Goal: Task Accomplishment & Management: Use online tool/utility

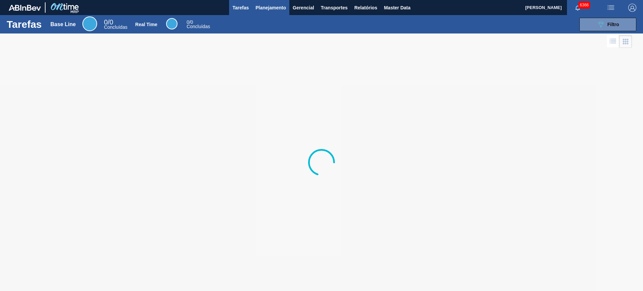
click at [267, 10] on span "Planejamento" at bounding box center [271, 8] width 30 height 8
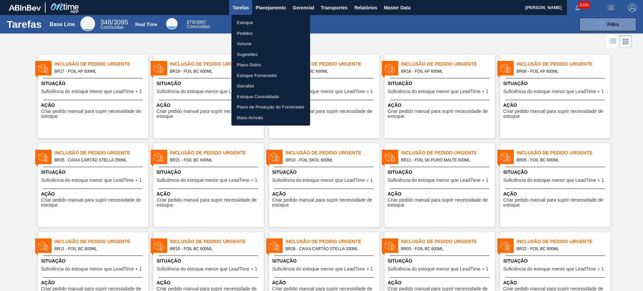
click at [260, 22] on li "Estoque" at bounding box center [271, 22] width 79 height 11
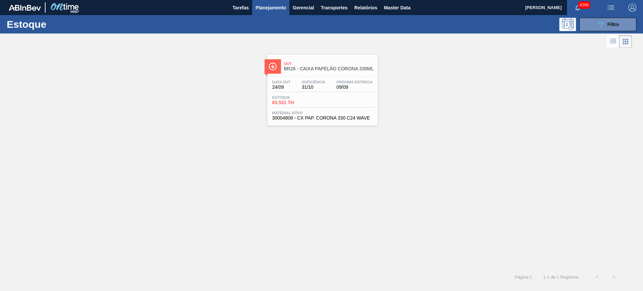
click at [610, 31] on div "Estoque 089F7B8B-B2A5-4AFE-B5C0-19BA573D28AC Filtro" at bounding box center [321, 24] width 643 height 18
click at [608, 27] on div "089F7B8B-B2A5-4AFE-B5C0-19BA573D28AC Filtro" at bounding box center [608, 24] width 22 height 8
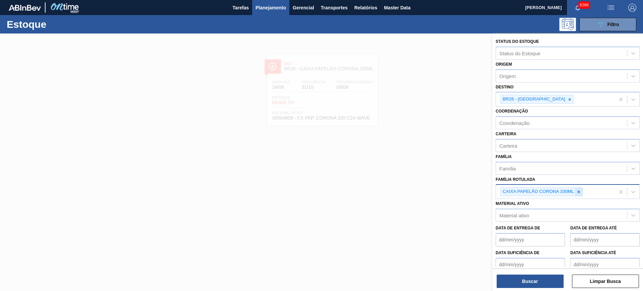
click at [577, 190] on icon at bounding box center [579, 192] width 5 height 5
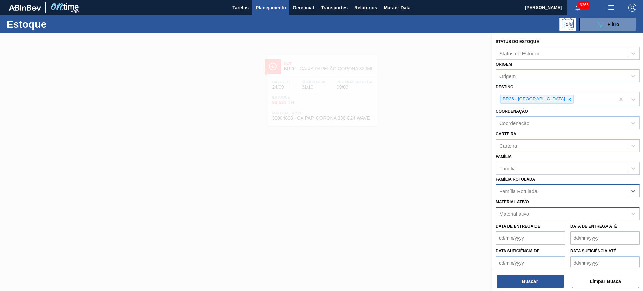
click at [530, 218] on div "Material ativo" at bounding box center [561, 214] width 131 height 10
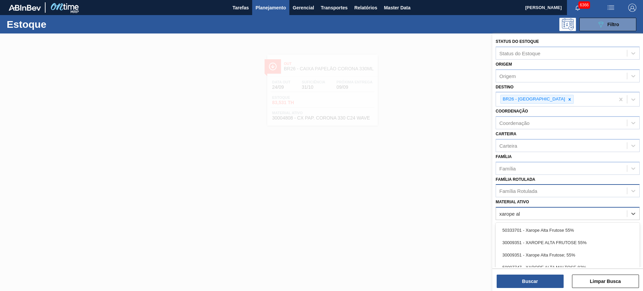
type ativo "xarope alt"
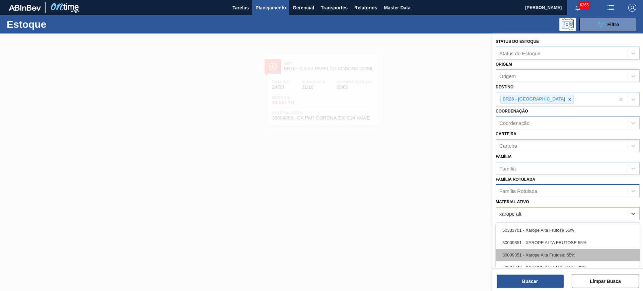
scroll to position [36, 0]
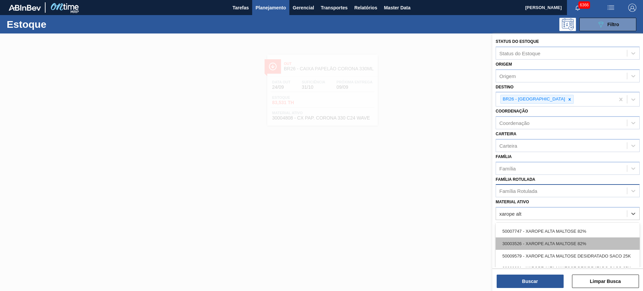
click at [607, 244] on div "30003526 - XAROPE ALTA MALTOSE 82%" at bounding box center [568, 244] width 144 height 12
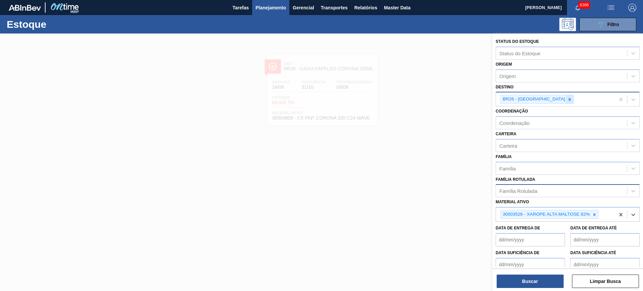
click at [568, 98] on icon at bounding box center [570, 99] width 5 height 5
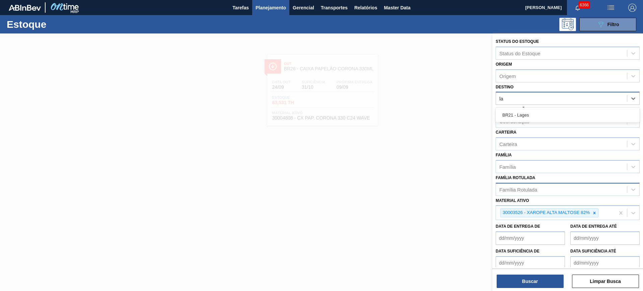
type input "l"
type input "viam"
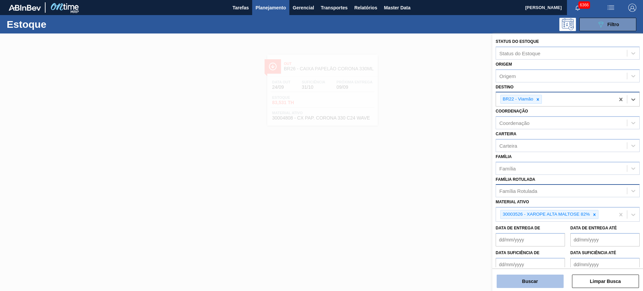
click at [518, 280] on button "Buscar" at bounding box center [530, 281] width 67 height 13
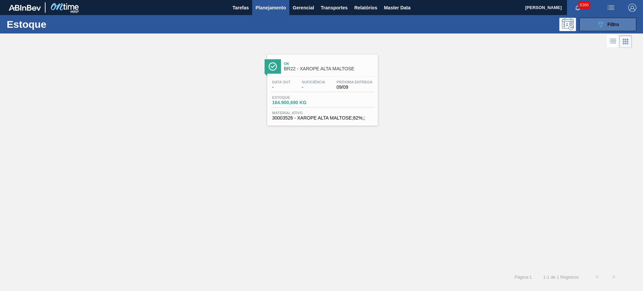
click at [598, 26] on icon "089F7B8B-B2A5-4AFE-B5C0-19BA573D28AC" at bounding box center [601, 24] width 8 height 8
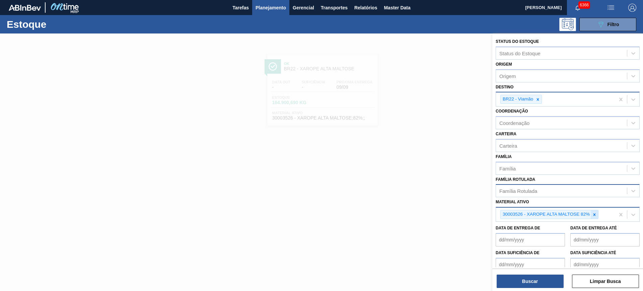
click at [594, 218] on div at bounding box center [594, 214] width 7 height 8
click at [567, 188] on div "Família Rotulada" at bounding box center [561, 191] width 131 height 10
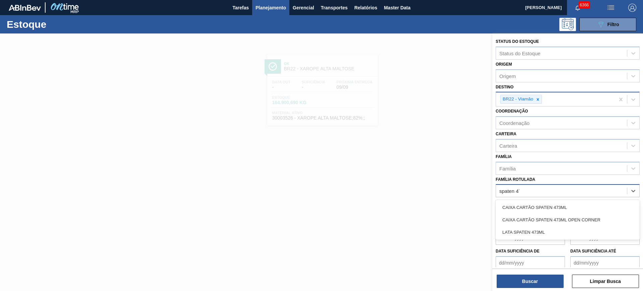
type Rotulada "spaten 473"
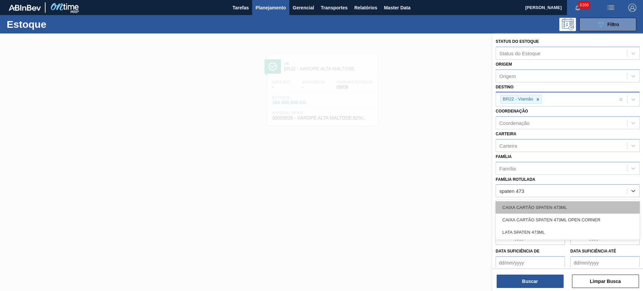
click at [596, 202] on div "CAIXA CARTÃO SPATEN 473ML" at bounding box center [568, 207] width 144 height 12
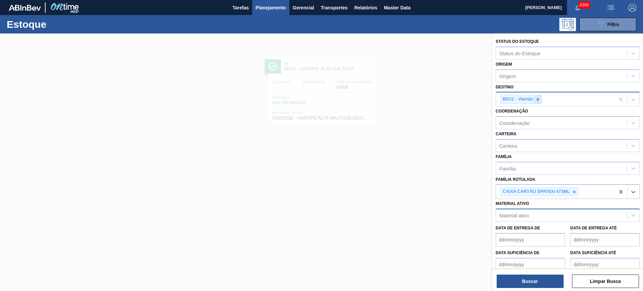
click at [538, 99] on icon at bounding box center [538, 99] width 5 height 5
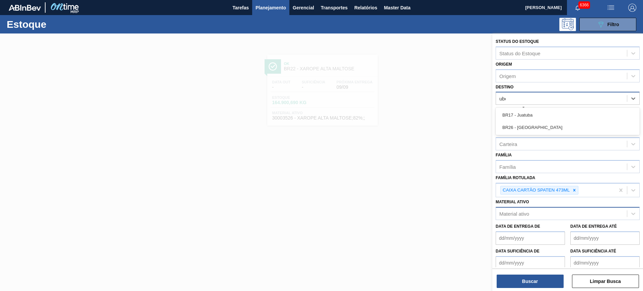
type input "uber"
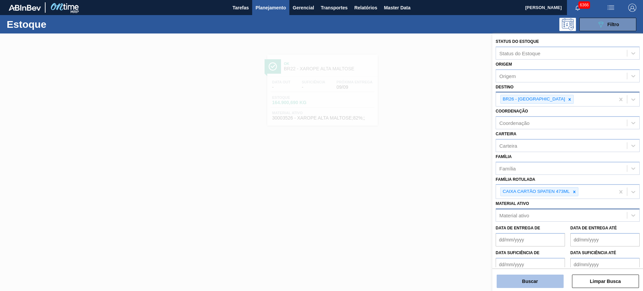
click at [515, 277] on button "Buscar" at bounding box center [530, 281] width 67 height 13
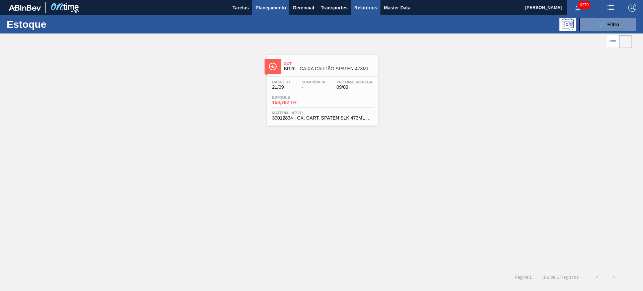
click at [364, 7] on span "Relatórios" at bounding box center [366, 8] width 23 height 8
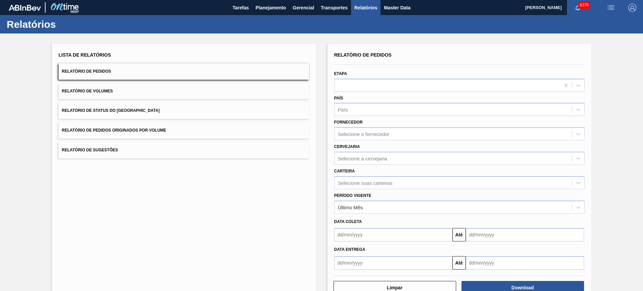
click at [123, 74] on button "Relatório de Pedidos" at bounding box center [184, 71] width 251 height 16
click at [396, 136] on div "Selecione o fornecedor" at bounding box center [454, 134] width 238 height 10
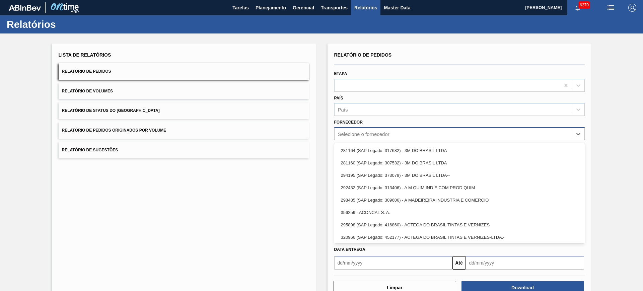
paste input "302997"
type input "302997"
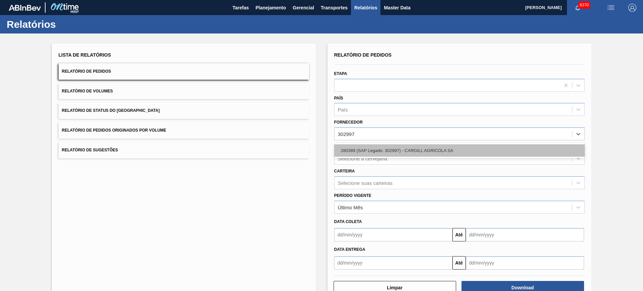
click at [408, 148] on div "280389 (SAP Legado: 302997) - CARGILL AGRICOLA SA" at bounding box center [459, 150] width 251 height 12
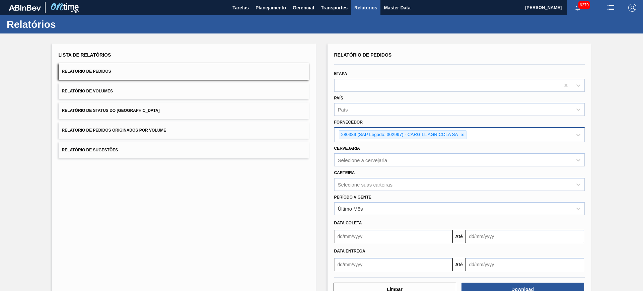
click at [479, 133] on div "280389 (SAP Legado: 302997) - CARGILL AGRICOLA SA" at bounding box center [454, 135] width 238 height 14
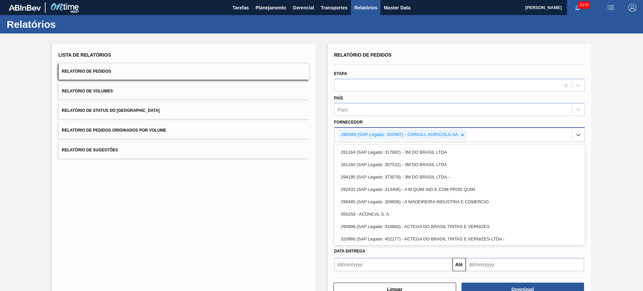
paste input "408368"
type input "408368"
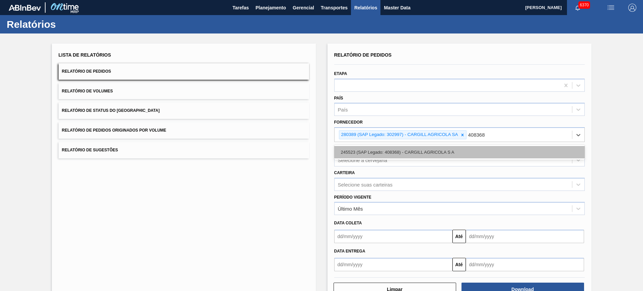
click at [495, 148] on div "245523 (SAP Legado: 408368) - CARGILL AGRICOLA S A" at bounding box center [459, 152] width 251 height 12
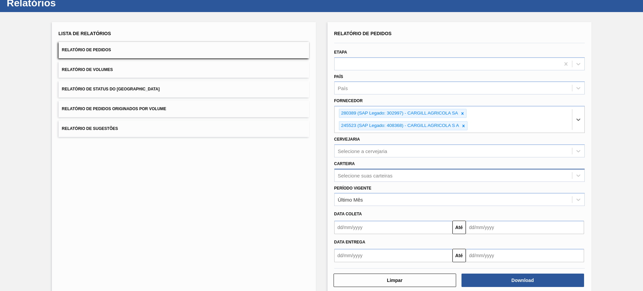
scroll to position [33, 0]
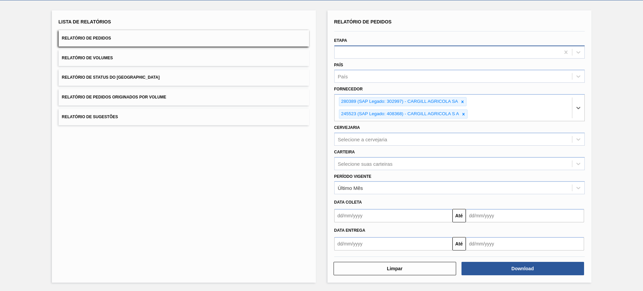
click at [360, 55] on div at bounding box center [448, 52] width 226 height 10
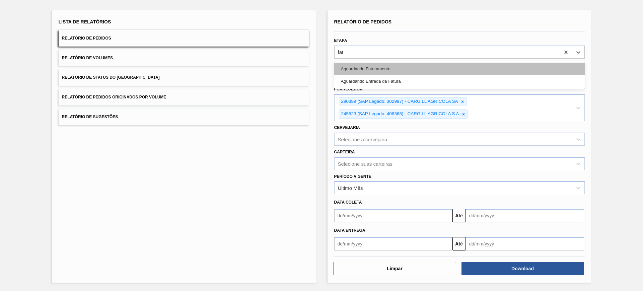
type input "fatu"
click at [391, 68] on div "Aguardando Faturamento" at bounding box center [459, 69] width 251 height 12
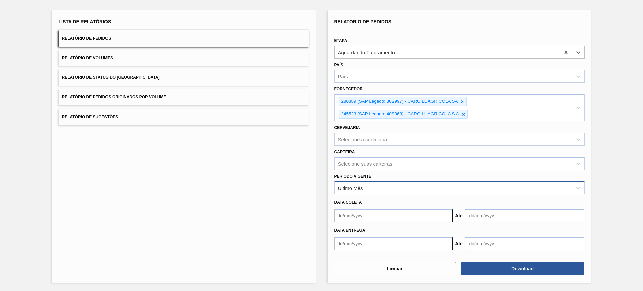
click at [372, 191] on div "Último Mês" at bounding box center [454, 188] width 238 height 10
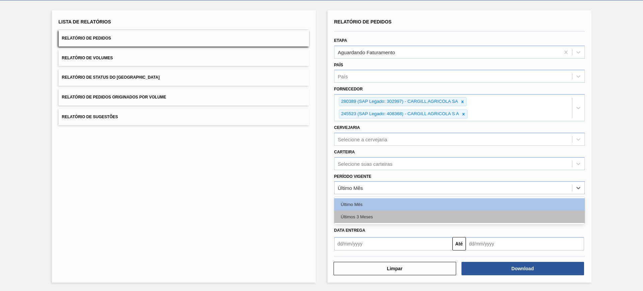
click at [375, 216] on div "Últimos 3 Meses" at bounding box center [459, 217] width 251 height 12
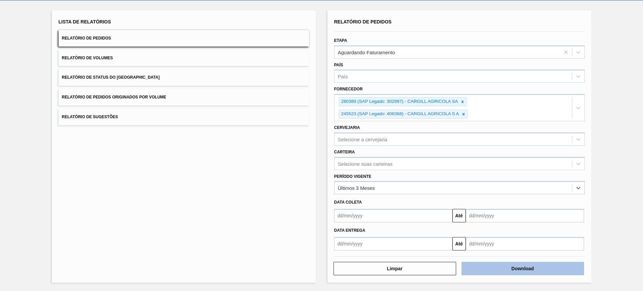
click at [509, 271] on button "Download" at bounding box center [523, 268] width 123 height 13
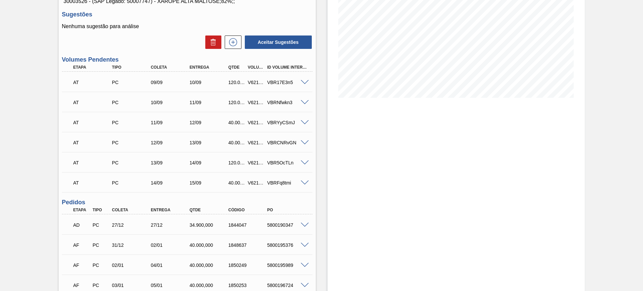
scroll to position [84, 0]
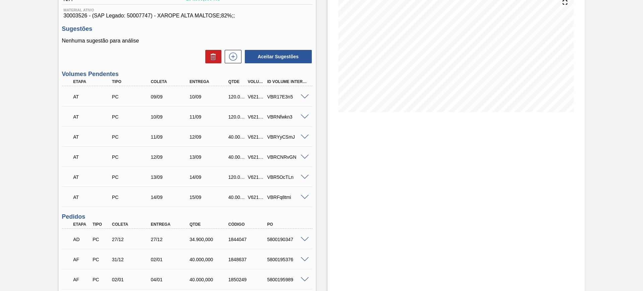
click at [250, 95] on div "V621214" at bounding box center [256, 96] width 20 height 5
copy div "V621214"
click at [251, 118] on div "V621215" at bounding box center [256, 116] width 20 height 5
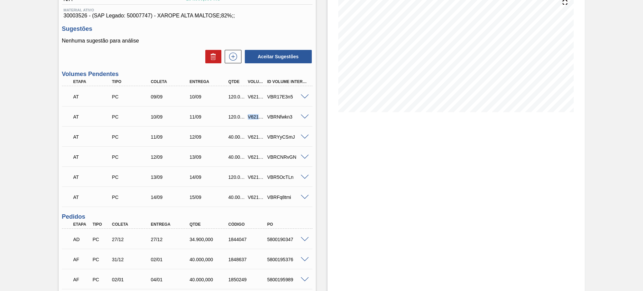
copy div "V621215"
click at [252, 137] on div "V621216" at bounding box center [256, 136] width 20 height 5
copy div "V621216"
click at [253, 158] on div "V621217" at bounding box center [256, 156] width 20 height 5
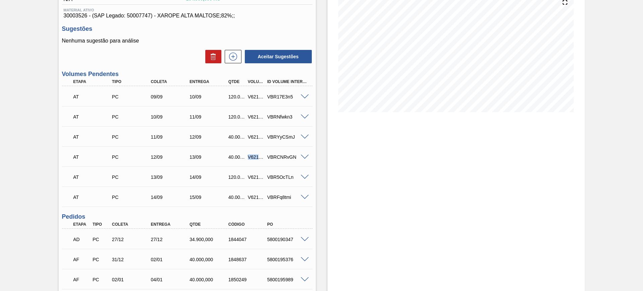
click at [253, 158] on div "V621217" at bounding box center [256, 156] width 20 height 5
copy div "V621217"
click at [254, 178] on div "V621218" at bounding box center [256, 177] width 20 height 5
copy div "V621218"
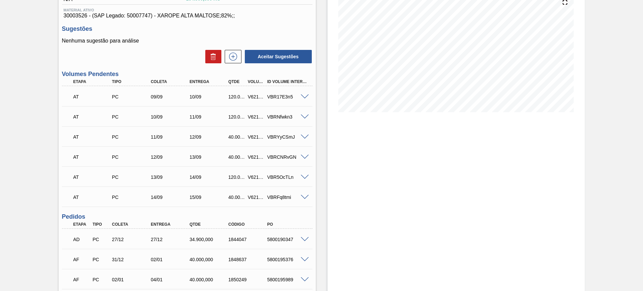
click at [254, 200] on div "AT PC 14/09 15/09 40.000,000 V621219 VBRFq8tmi" at bounding box center [185, 196] width 233 height 13
copy div "V621219"
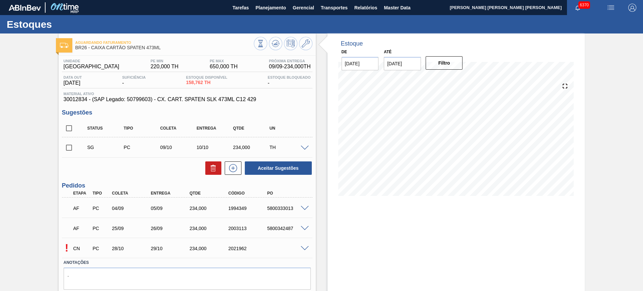
click at [304, 246] on span at bounding box center [305, 248] width 8 height 5
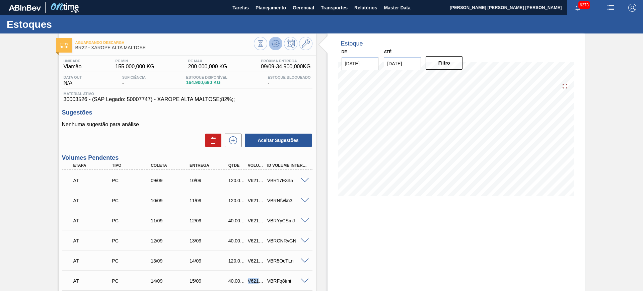
click at [274, 44] on icon at bounding box center [274, 44] width 1 height 1
click at [305, 180] on span at bounding box center [305, 180] width 8 height 5
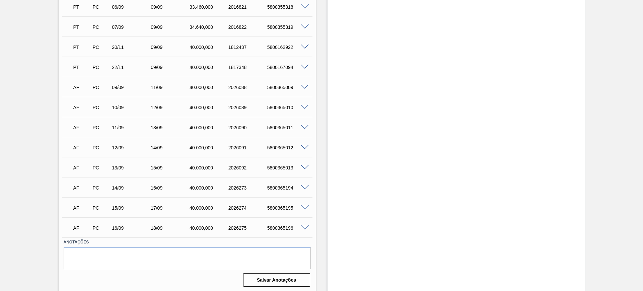
scroll to position [624, 0]
click at [304, 225] on span at bounding box center [305, 226] width 8 height 5
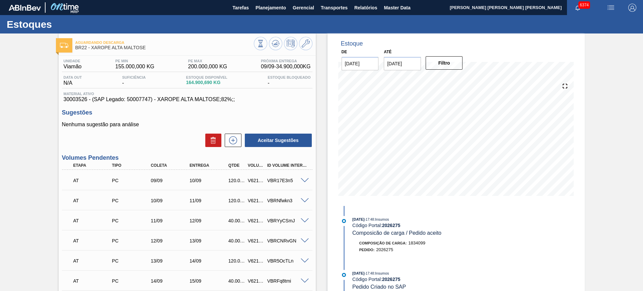
scroll to position [42, 0]
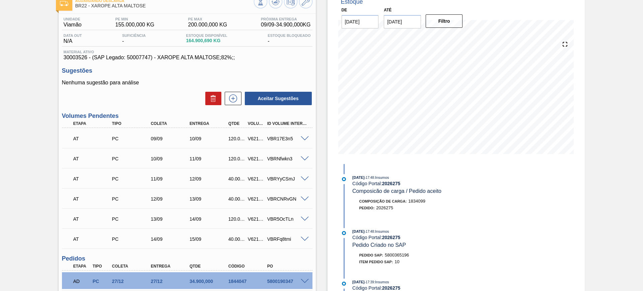
click at [301, 139] on span at bounding box center [305, 138] width 8 height 5
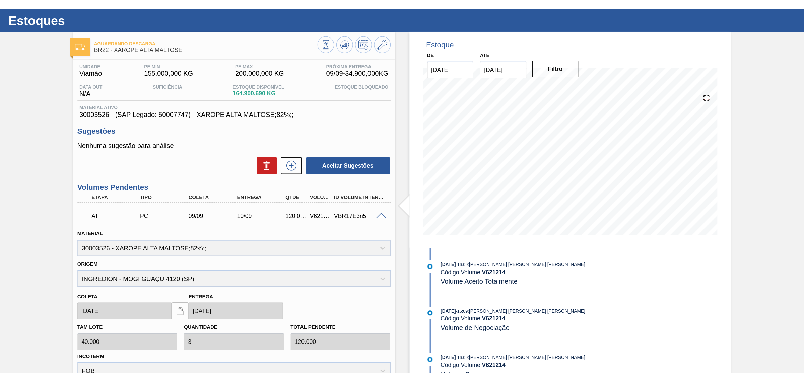
scroll to position [0, 0]
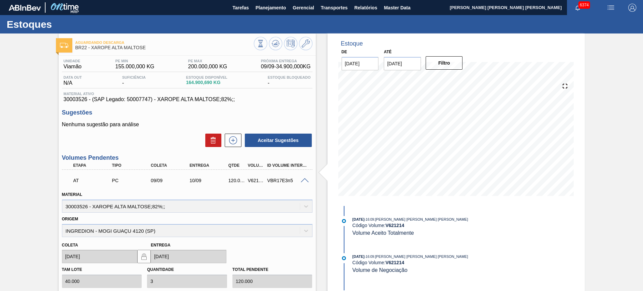
click at [611, 3] on button "button" at bounding box center [611, 7] width 21 height 15
click at [583, 26] on li "Upload de Volumes" at bounding box center [609, 24] width 58 height 12
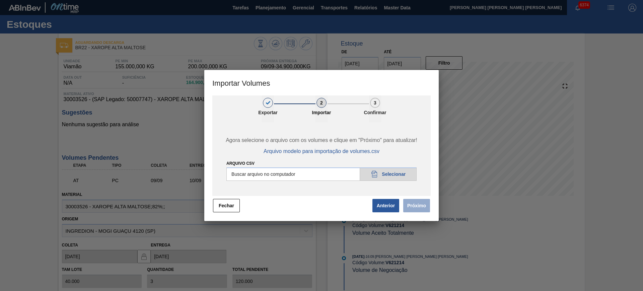
click at [256, 170] on input "Arquivo csv" at bounding box center [322, 174] width 190 height 13
type input "C:\fakepath\PedidoVolumeModeloImportacao (3).csv"
click at [417, 211] on button "Próximo" at bounding box center [416, 205] width 27 height 13
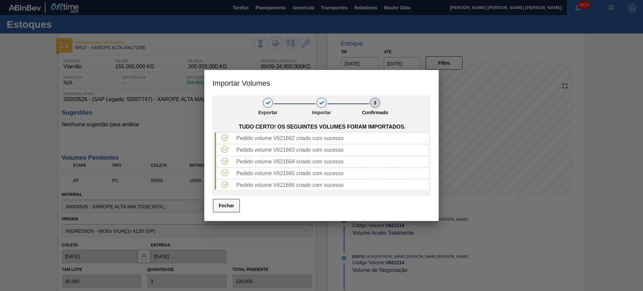
click at [228, 203] on button "Fechar" at bounding box center [226, 205] width 27 height 13
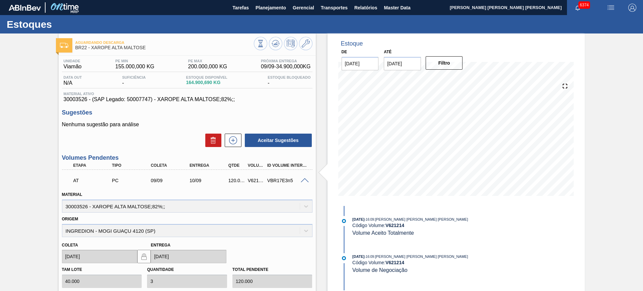
click at [268, 48] on div at bounding box center [283, 44] width 59 height 15
click at [270, 47] on button at bounding box center [275, 43] width 13 height 13
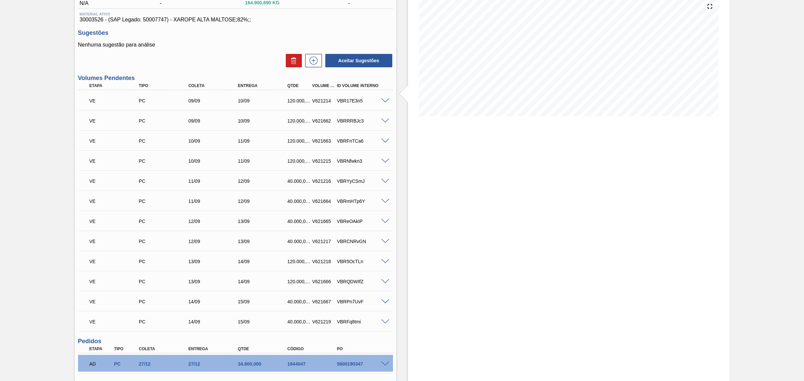
scroll to position [84, 0]
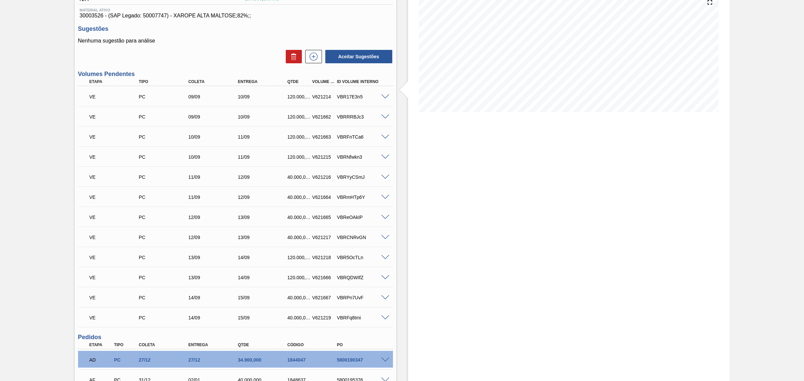
click at [383, 96] on span at bounding box center [385, 97] width 8 height 5
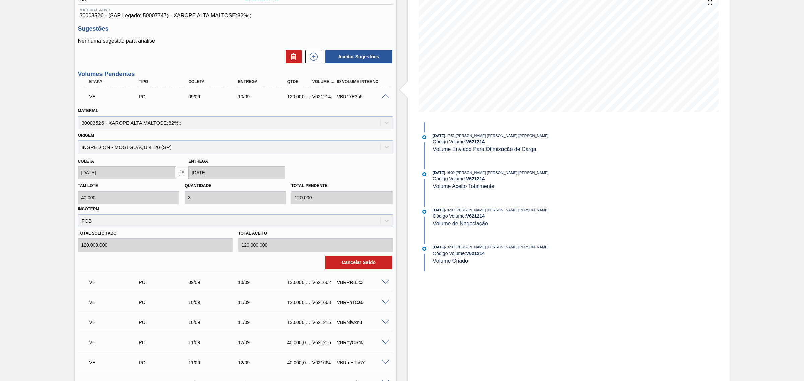
click at [383, 96] on span at bounding box center [385, 97] width 8 height 5
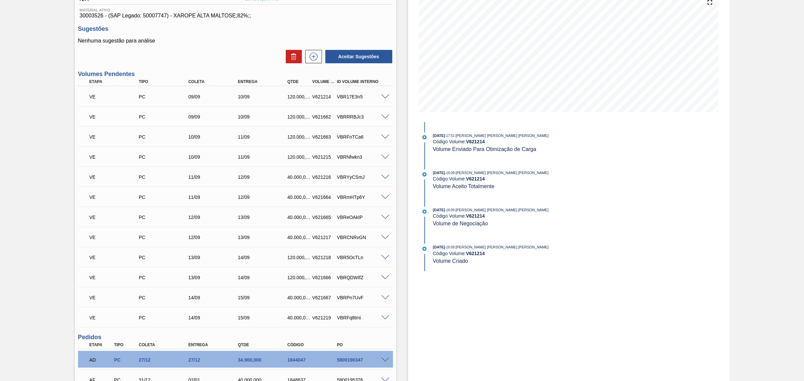
click at [384, 119] on span at bounding box center [385, 117] width 8 height 5
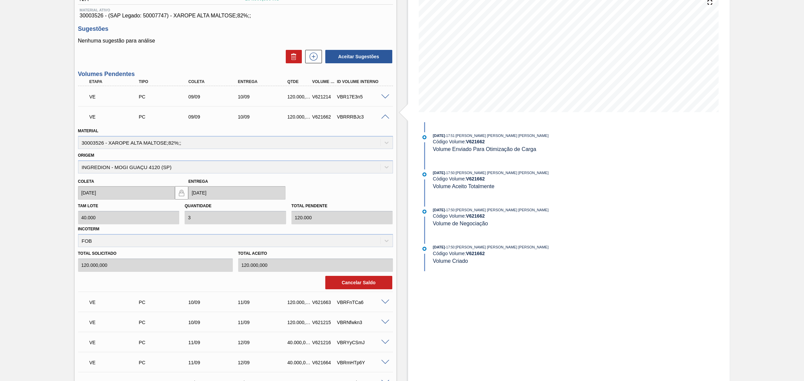
click at [381, 115] on div at bounding box center [386, 116] width 13 height 5
click at [383, 116] on span at bounding box center [385, 117] width 8 height 5
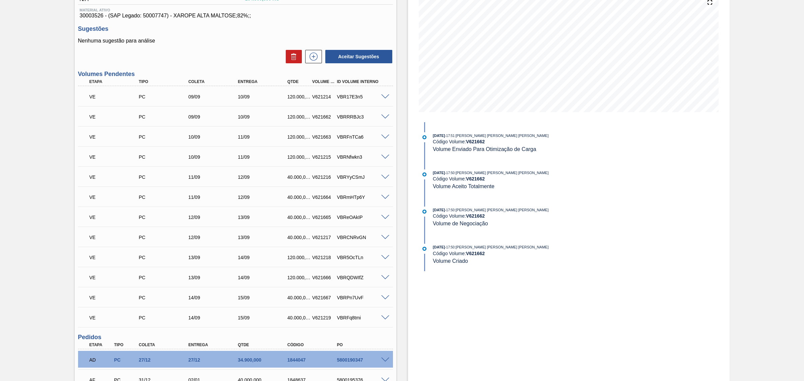
click at [324, 117] on div "V621662" at bounding box center [324, 116] width 26 height 5
copy div "V621662"
click at [323, 138] on div "V621663" at bounding box center [324, 136] width 26 height 5
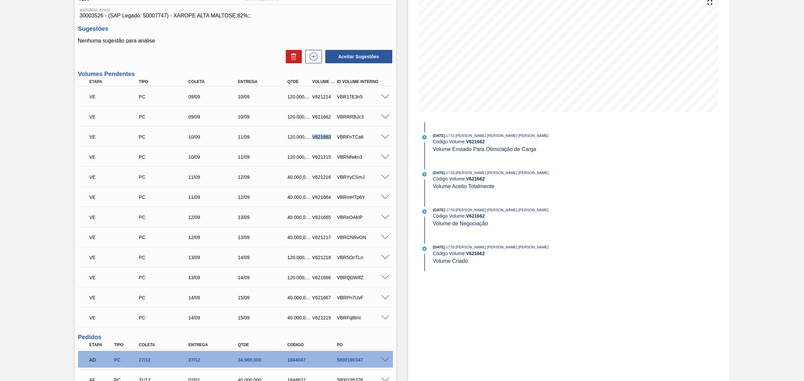
copy div "V621663"
click at [323, 198] on div "V621664" at bounding box center [324, 197] width 26 height 5
copy div "V621664"
click at [324, 219] on div "V621665" at bounding box center [324, 217] width 26 height 5
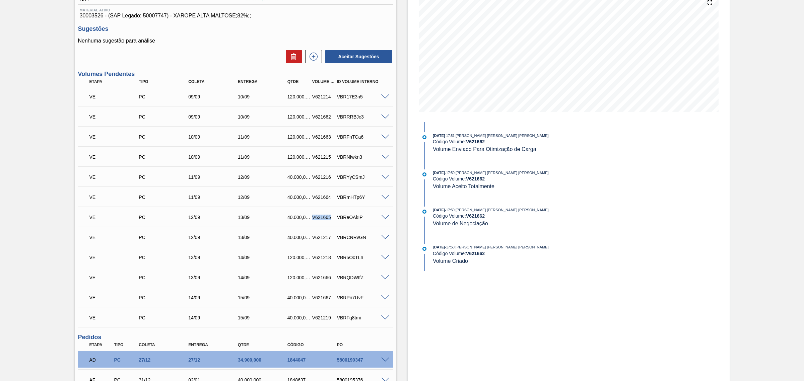
click at [324, 219] on div "V621665" at bounding box center [324, 217] width 26 height 5
copy div "V621665"
click at [322, 277] on div "V621666" at bounding box center [324, 277] width 26 height 5
copy div "V621666"
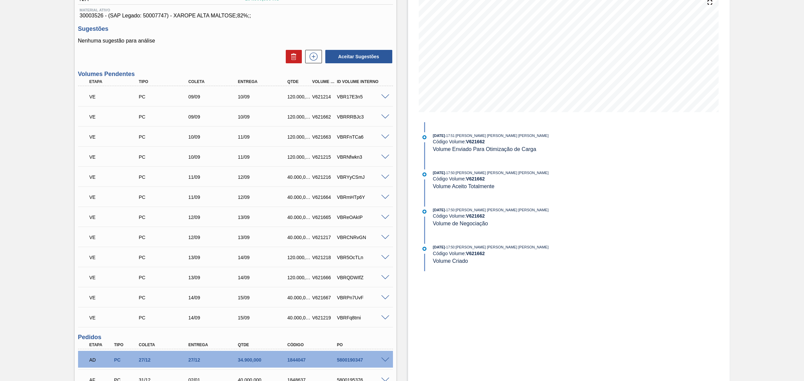
click at [324, 291] on div "V621667" at bounding box center [324, 297] width 26 height 5
copy div "V621667"
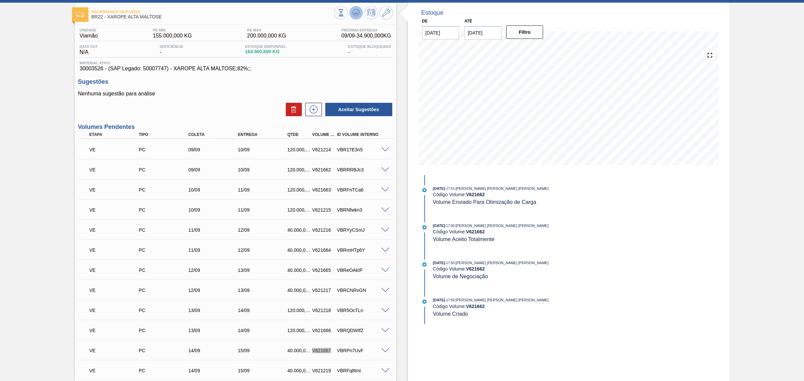
scroll to position [0, 0]
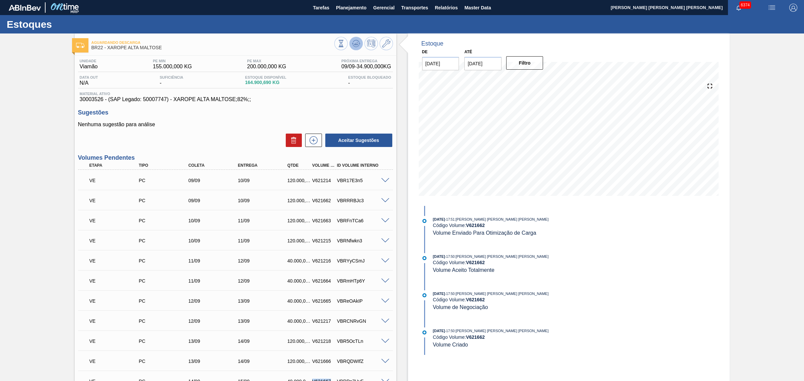
click at [359, 46] on icon at bounding box center [356, 44] width 8 height 8
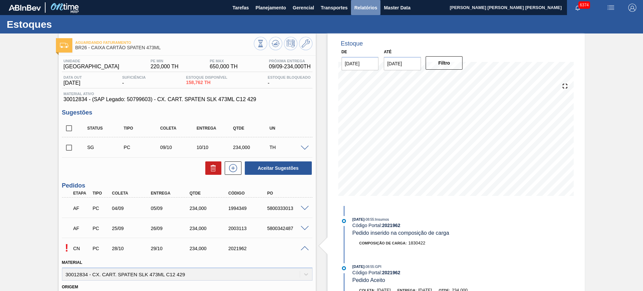
click at [366, 8] on span "Relatórios" at bounding box center [366, 8] width 23 height 8
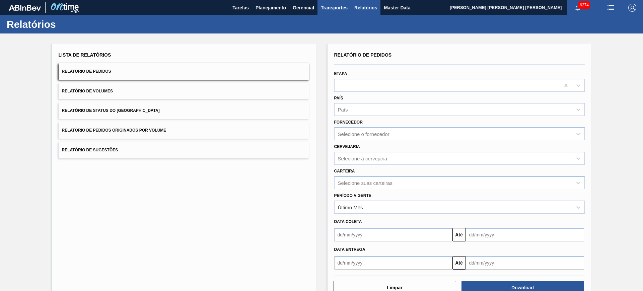
click at [321, 7] on span "Transportes" at bounding box center [334, 8] width 27 height 8
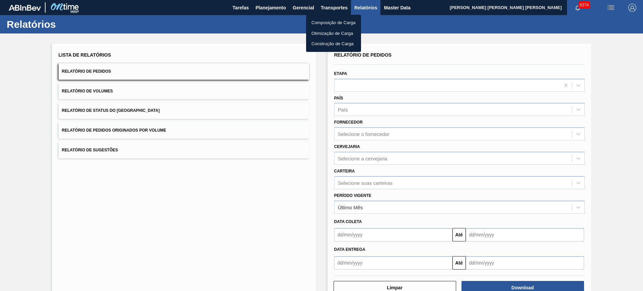
click at [329, 30] on li "Otimização de Carga" at bounding box center [333, 33] width 55 height 11
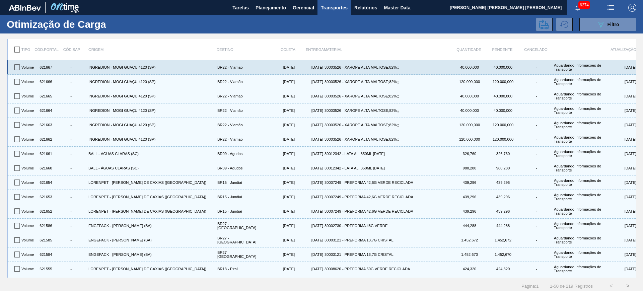
click at [16, 72] on input "checkbox" at bounding box center [17, 67] width 14 height 14
checkbox input "true"
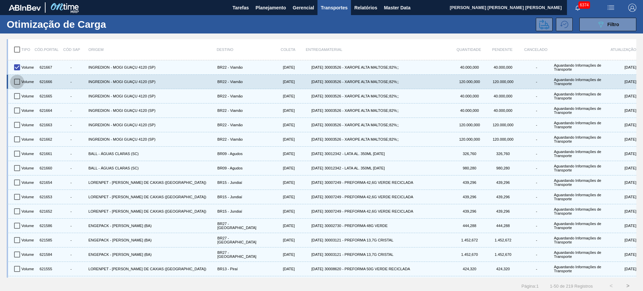
click at [15, 80] on input "checkbox" at bounding box center [17, 82] width 14 height 14
checkbox input "true"
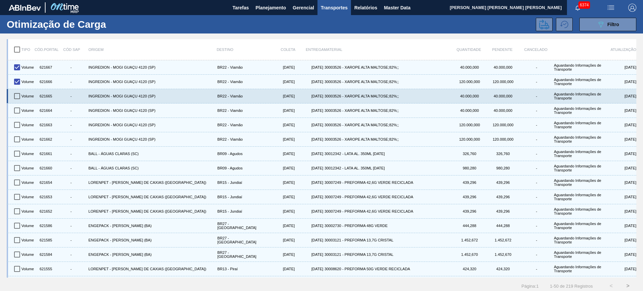
click at [19, 97] on input "checkbox" at bounding box center [17, 96] width 14 height 14
checkbox input "true"
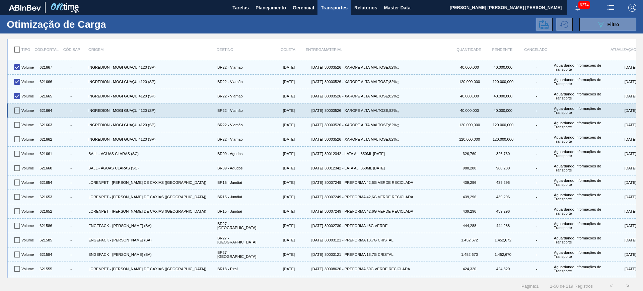
click at [19, 109] on input "checkbox" at bounding box center [17, 111] width 14 height 14
checkbox input "true"
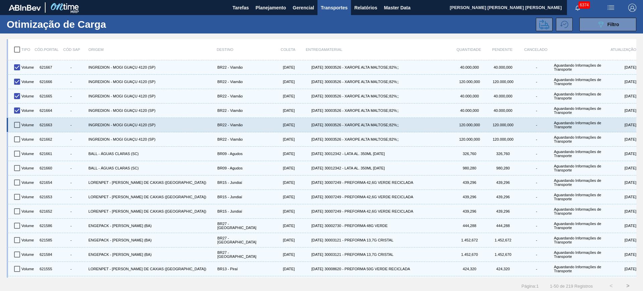
click at [19, 122] on input "checkbox" at bounding box center [17, 125] width 14 height 14
checkbox input "true"
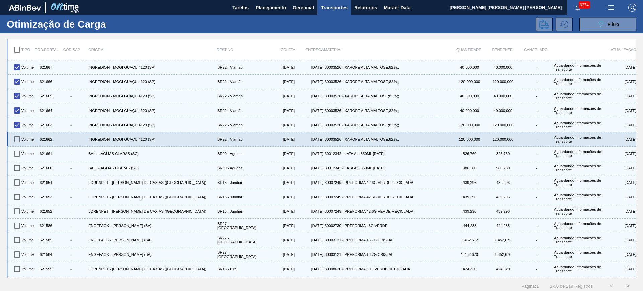
click at [17, 139] on input "checkbox" at bounding box center [17, 139] width 14 height 14
checkbox input "true"
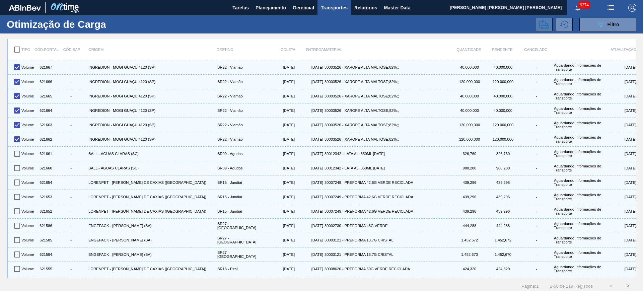
click at [546, 23] on icon at bounding box center [545, 24] width 10 height 10
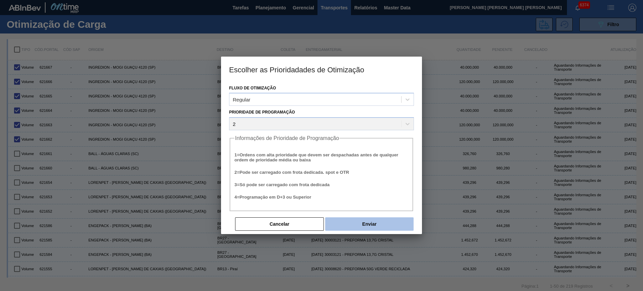
click at [375, 225] on button "Enviar" at bounding box center [369, 223] width 88 height 13
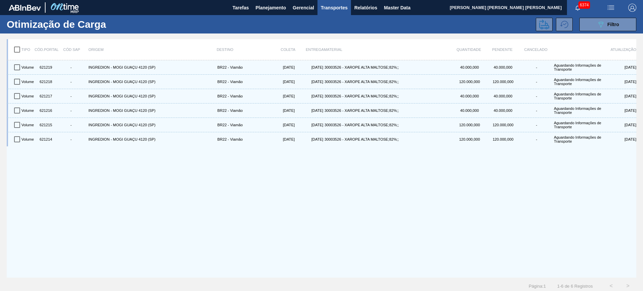
click at [16, 51] on input "checkbox" at bounding box center [17, 50] width 14 height 14
checkbox input "true"
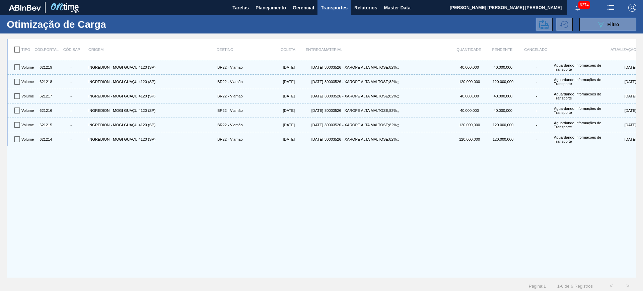
checkbox input "true"
click at [544, 27] on icon at bounding box center [545, 24] width 10 height 10
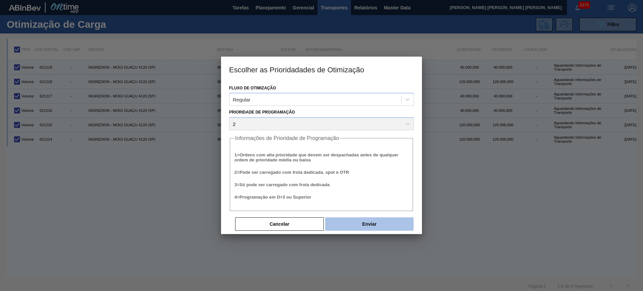
click at [351, 225] on button "Enviar" at bounding box center [369, 223] width 88 height 13
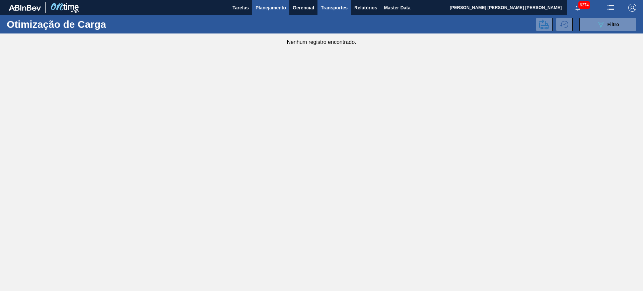
click at [265, 3] on button "Planejamento" at bounding box center [270, 7] width 37 height 15
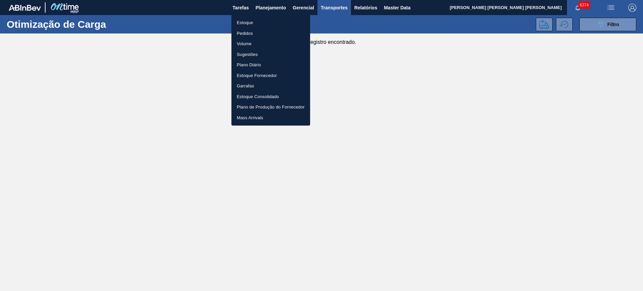
click at [374, 57] on div at bounding box center [321, 145] width 643 height 291
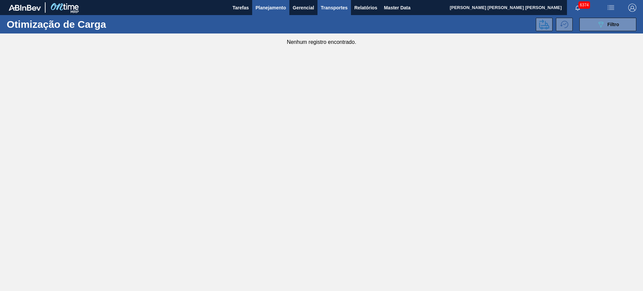
click at [267, 8] on span "Planejamento" at bounding box center [271, 8] width 30 height 8
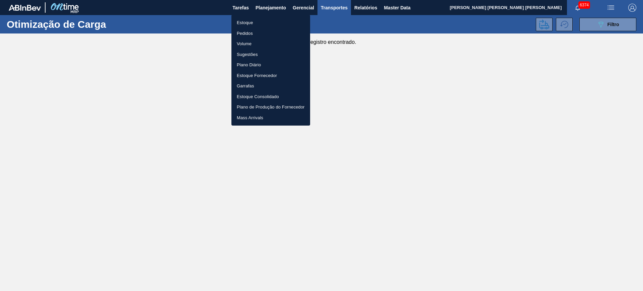
click at [275, 22] on li "Estoque" at bounding box center [271, 22] width 79 height 11
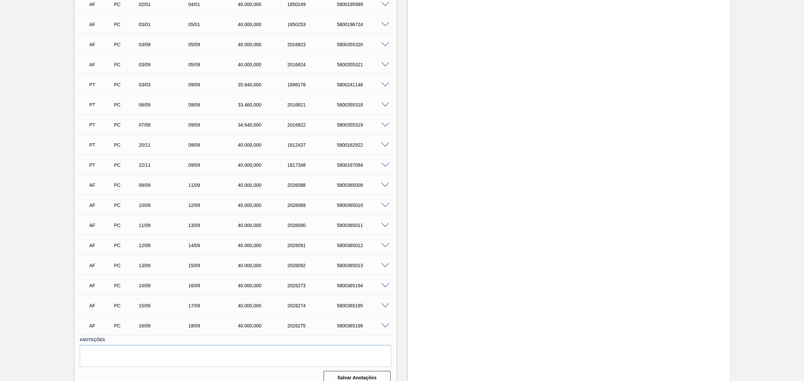
scroll to position [489, 0]
